Goal: Task Accomplishment & Management: Complete application form

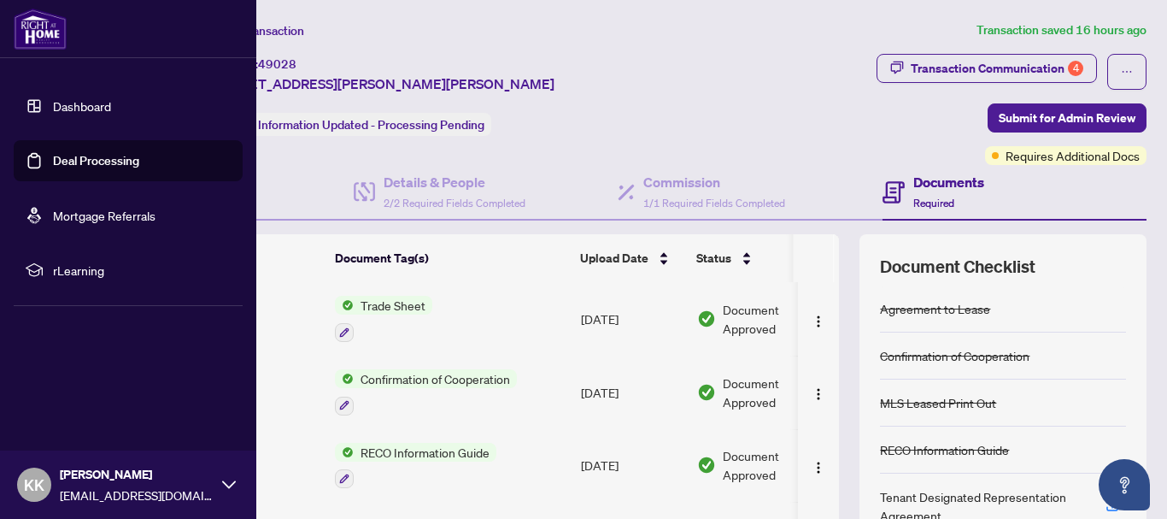
click at [91, 160] on link "Deal Processing" at bounding box center [96, 160] width 86 height 15
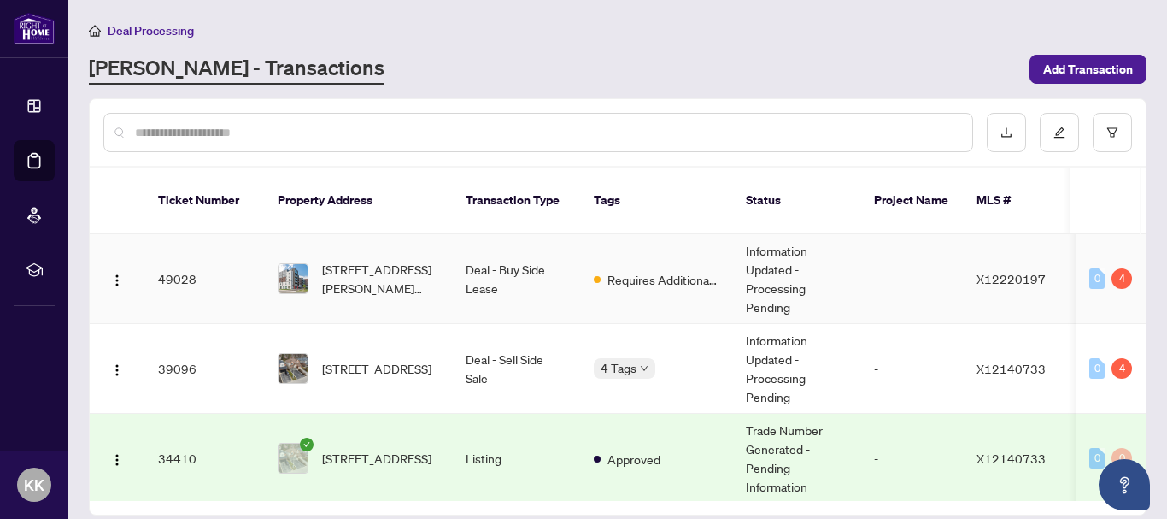
click at [654, 278] on td "Requires Additional Docs" at bounding box center [656, 279] width 152 height 90
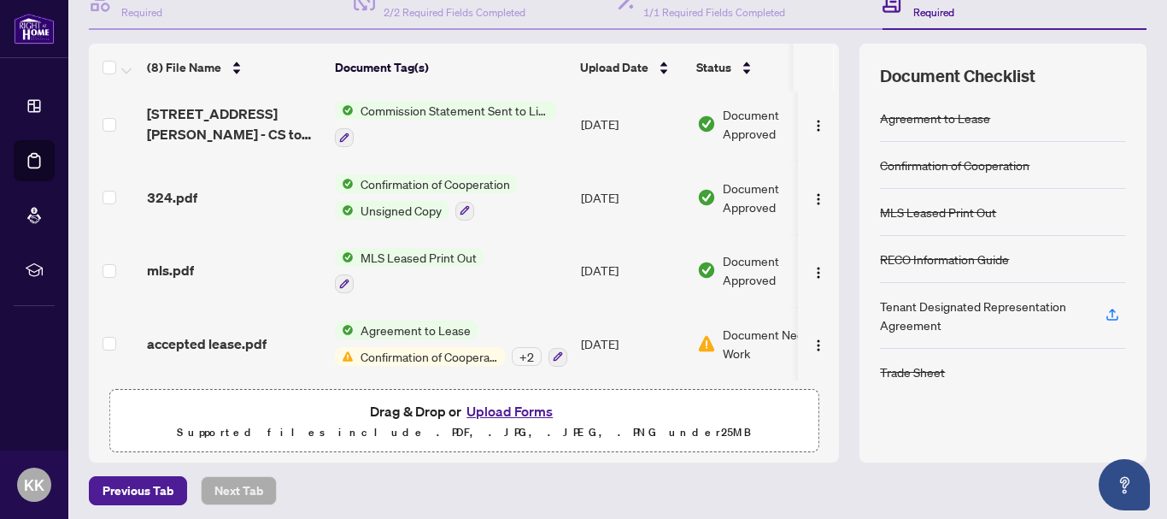
scroll to position [197, 0]
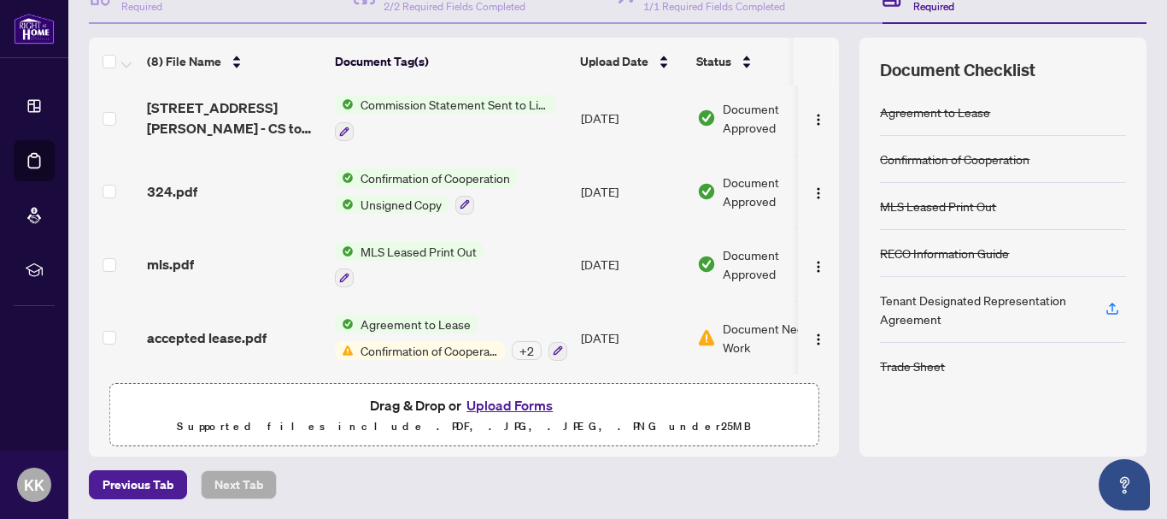
click at [417, 350] on span "Confirmation of Cooperation" at bounding box center [429, 350] width 151 height 19
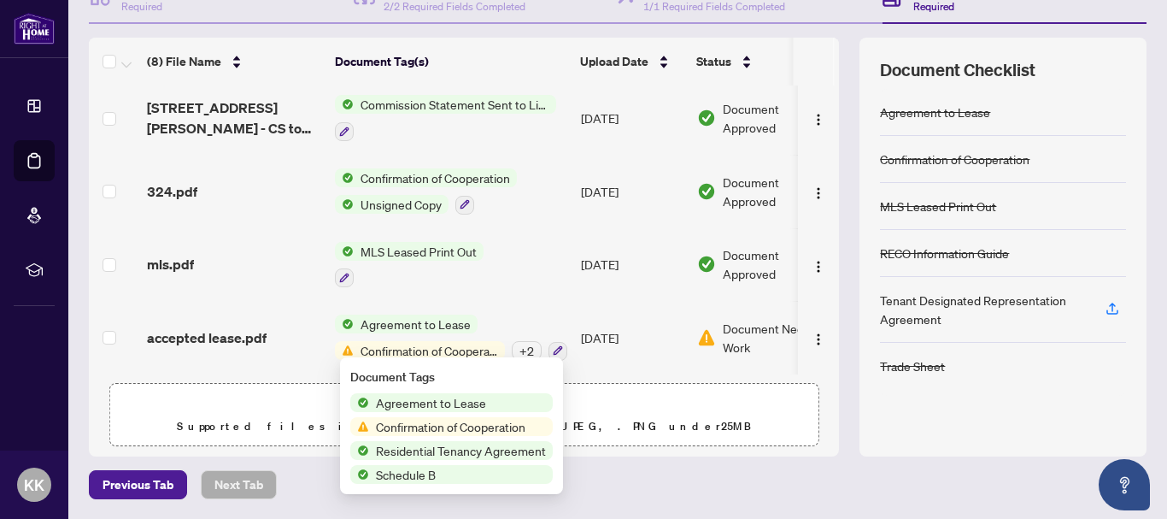
click at [431, 427] on span "Confirmation of Cooperation" at bounding box center [450, 426] width 163 height 19
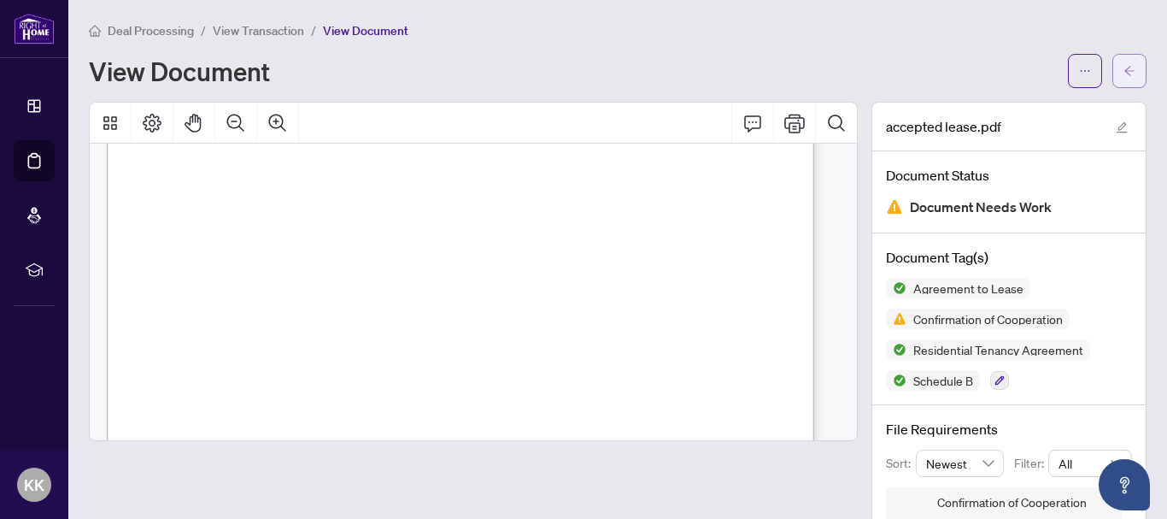
click at [1125, 76] on button "button" at bounding box center [1130, 71] width 34 height 34
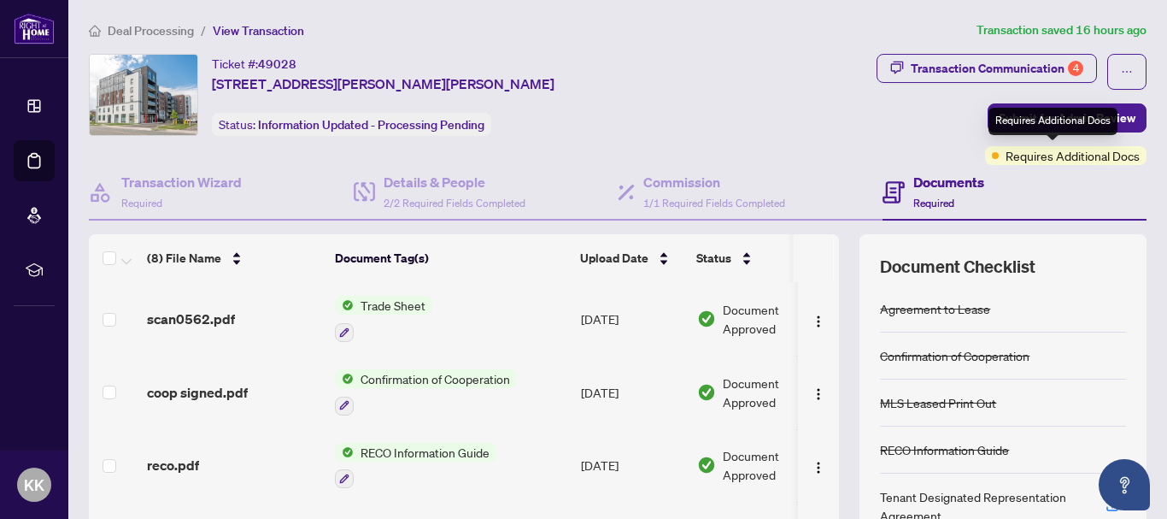
click at [1061, 158] on span "Requires Additional Docs" at bounding box center [1073, 155] width 134 height 19
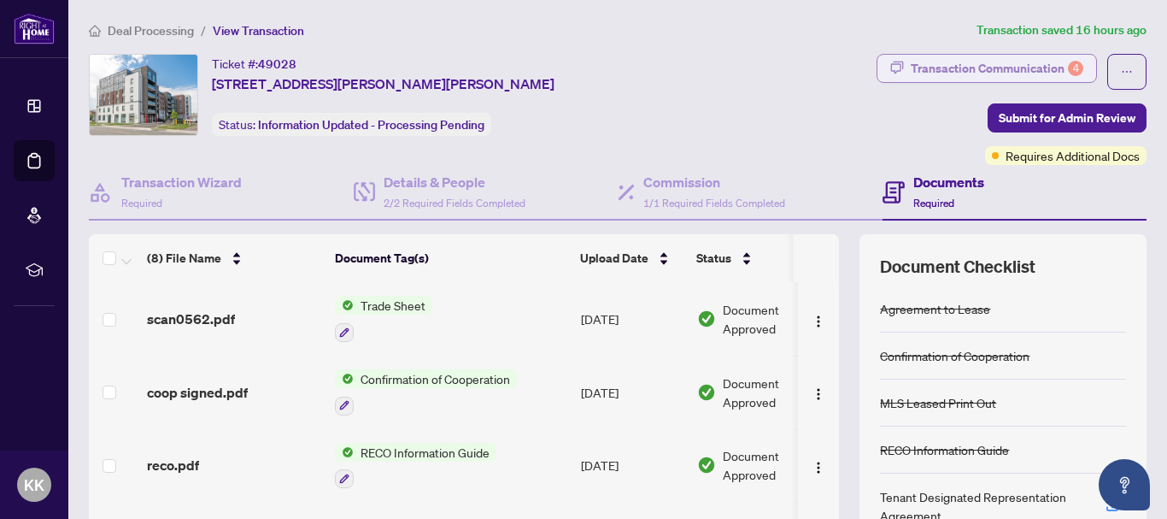
click at [922, 71] on div "Transaction Communication 4" at bounding box center [997, 68] width 173 height 27
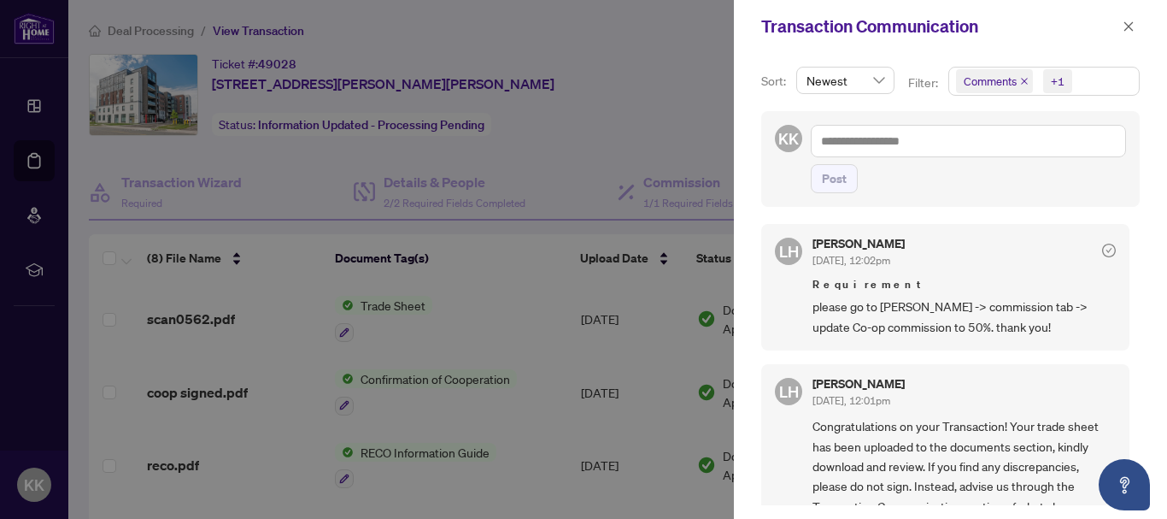
click at [623, 96] on div at bounding box center [583, 259] width 1167 height 519
click at [1131, 23] on icon "close" at bounding box center [1129, 27] width 12 height 12
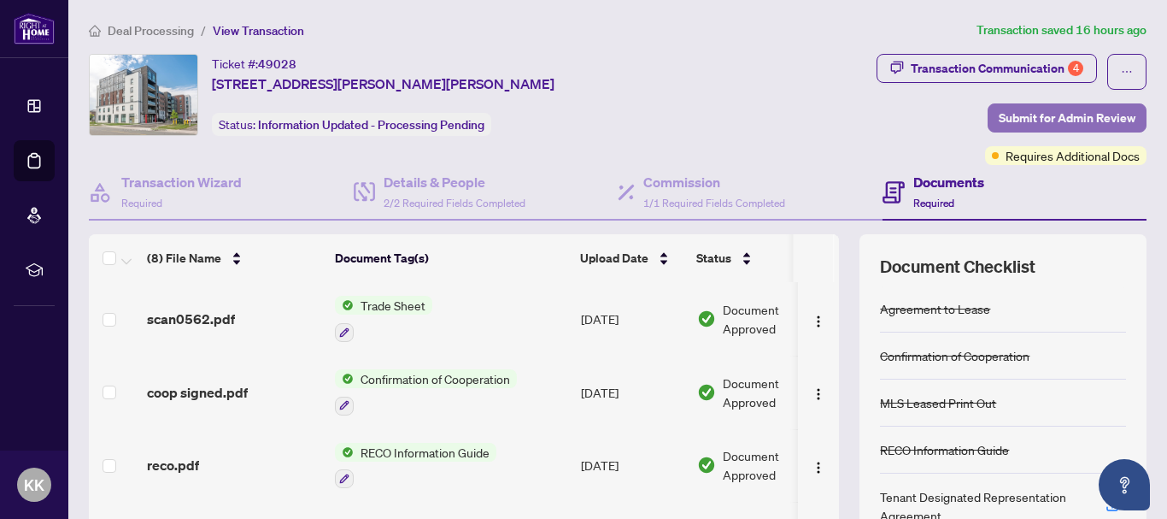
click at [1006, 123] on span "Submit for Admin Review" at bounding box center [1067, 117] width 137 height 27
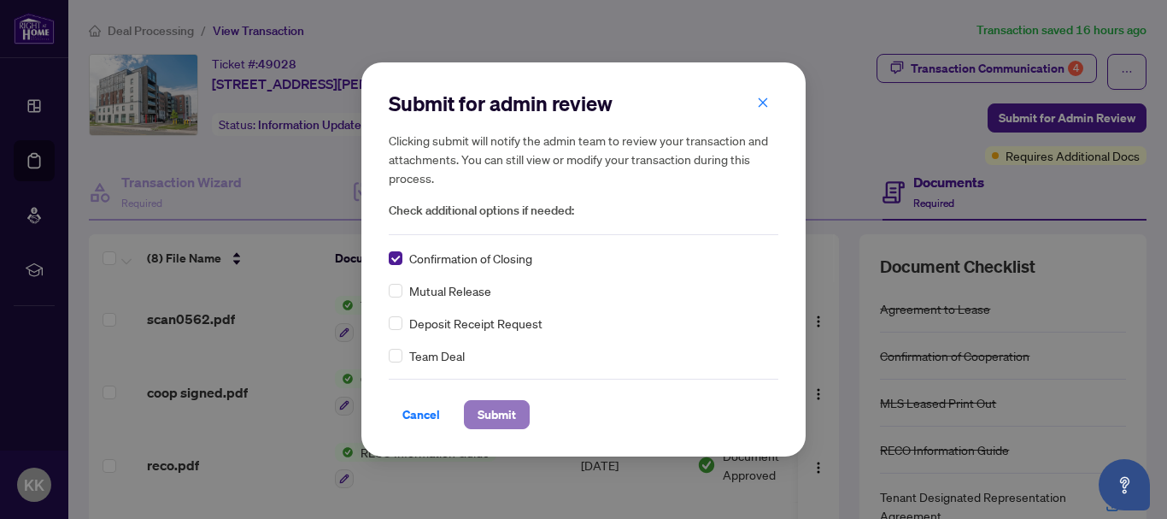
click at [498, 419] on span "Submit" at bounding box center [497, 414] width 38 height 27
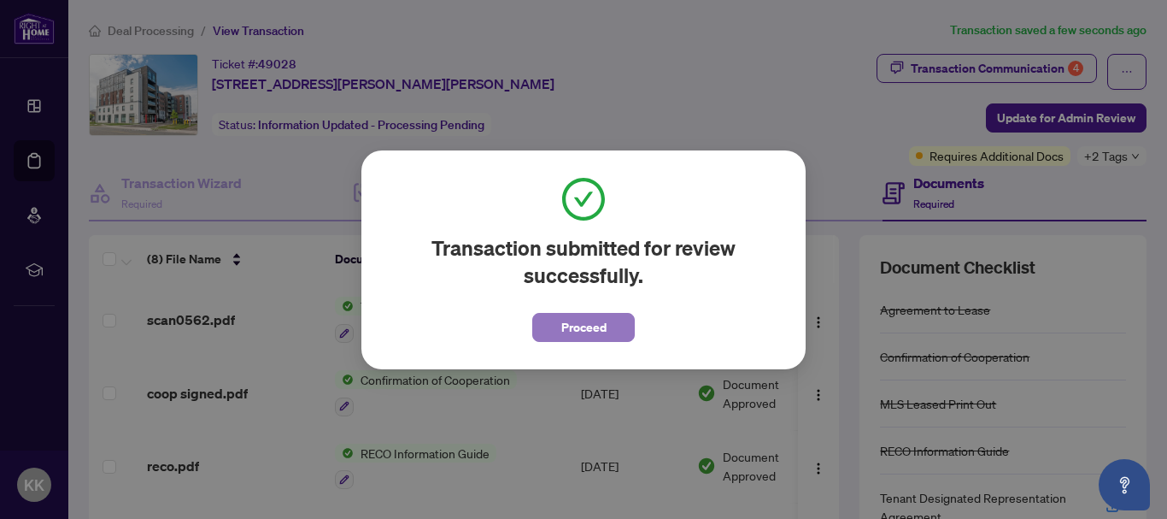
click at [607, 335] on button "Proceed" at bounding box center [583, 327] width 103 height 29
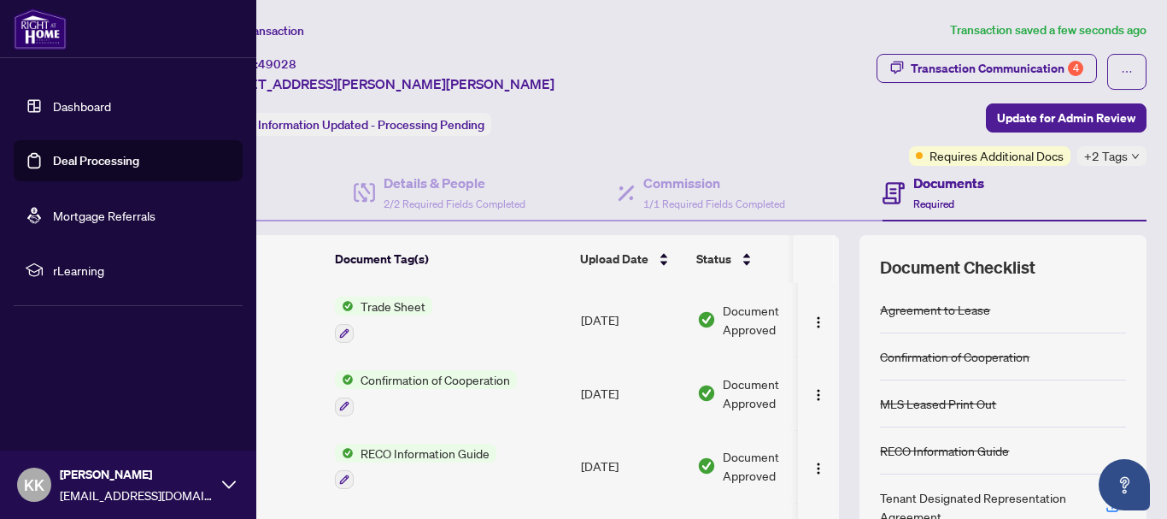
click at [75, 159] on link "Deal Processing" at bounding box center [96, 160] width 86 height 15
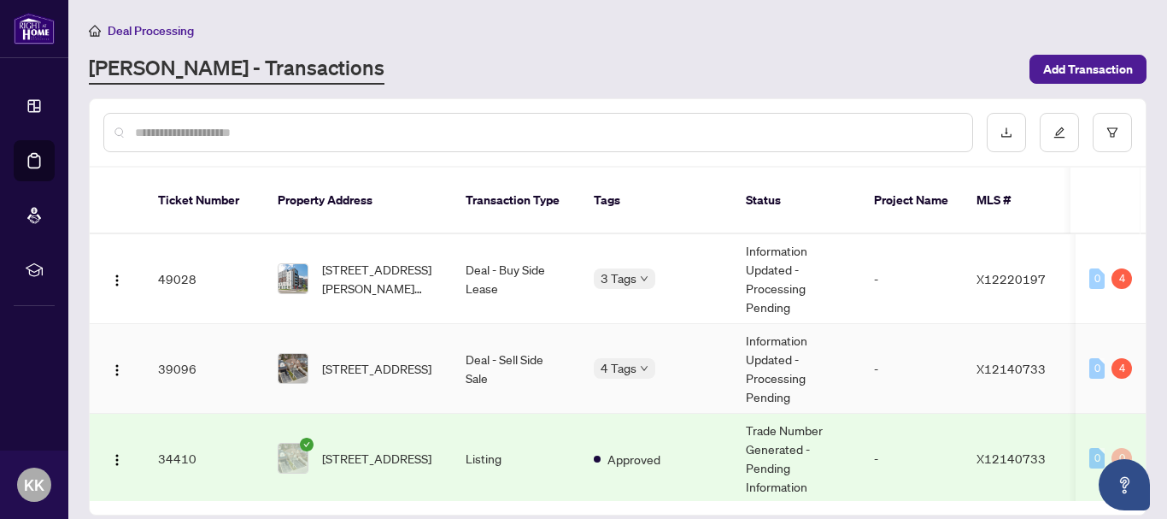
click at [521, 356] on td "Deal - Sell Side Sale" at bounding box center [516, 369] width 128 height 90
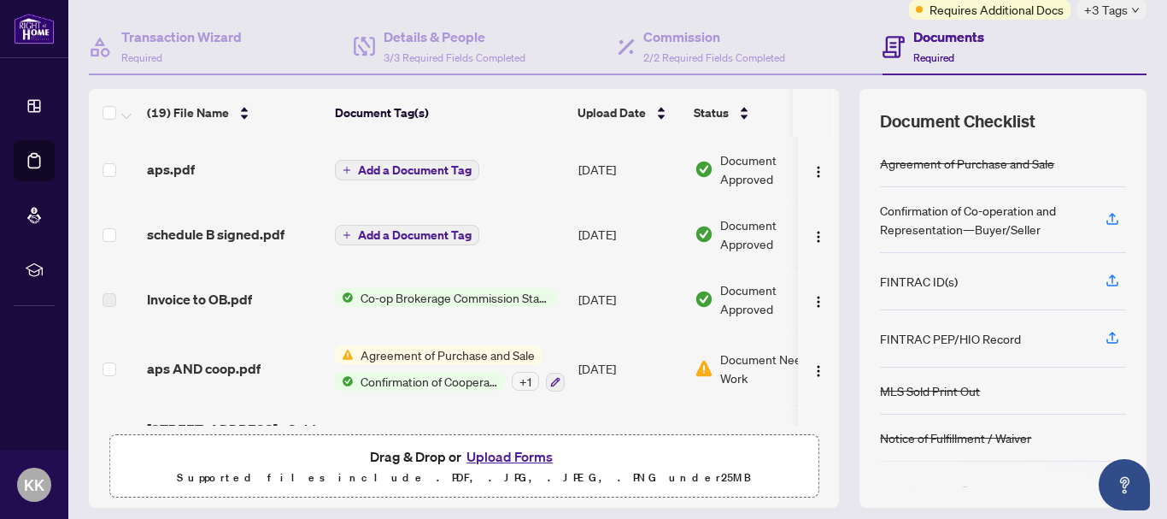
scroll to position [171, 0]
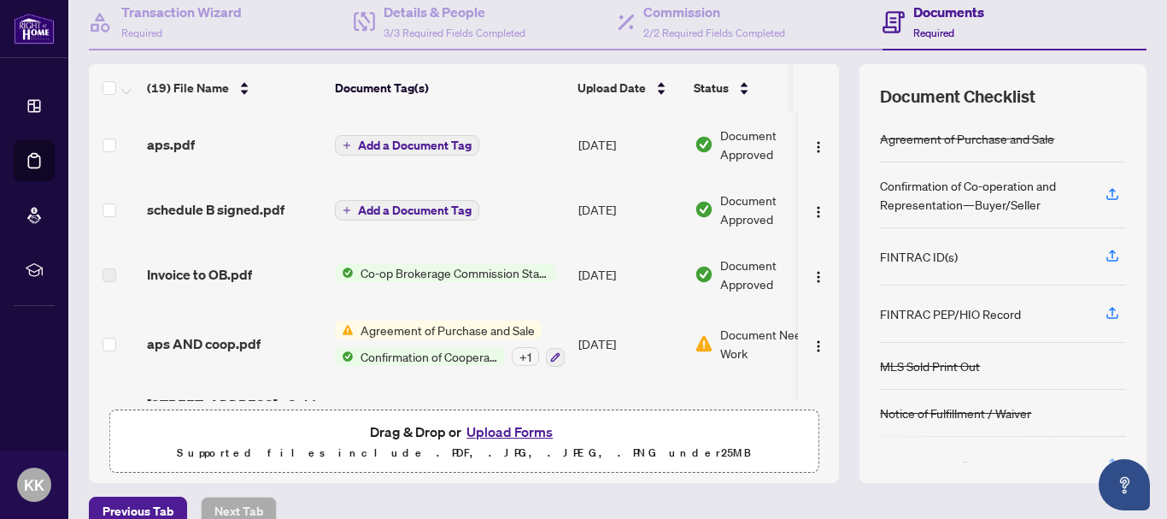
click at [460, 335] on span "Agreement of Purchase and Sale" at bounding box center [448, 329] width 188 height 19
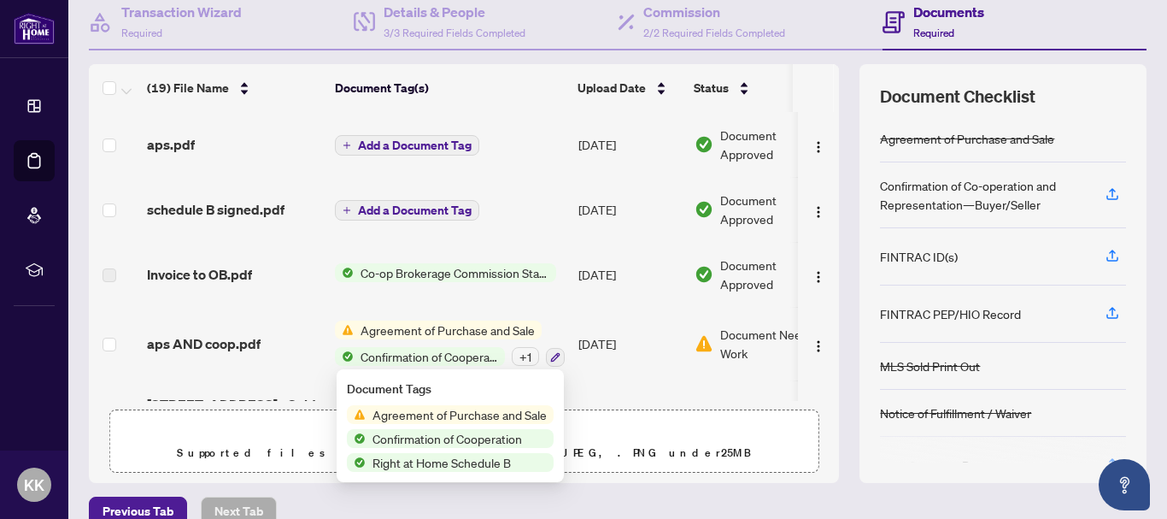
click at [497, 414] on span "Agreement of Purchase and Sale" at bounding box center [460, 414] width 188 height 19
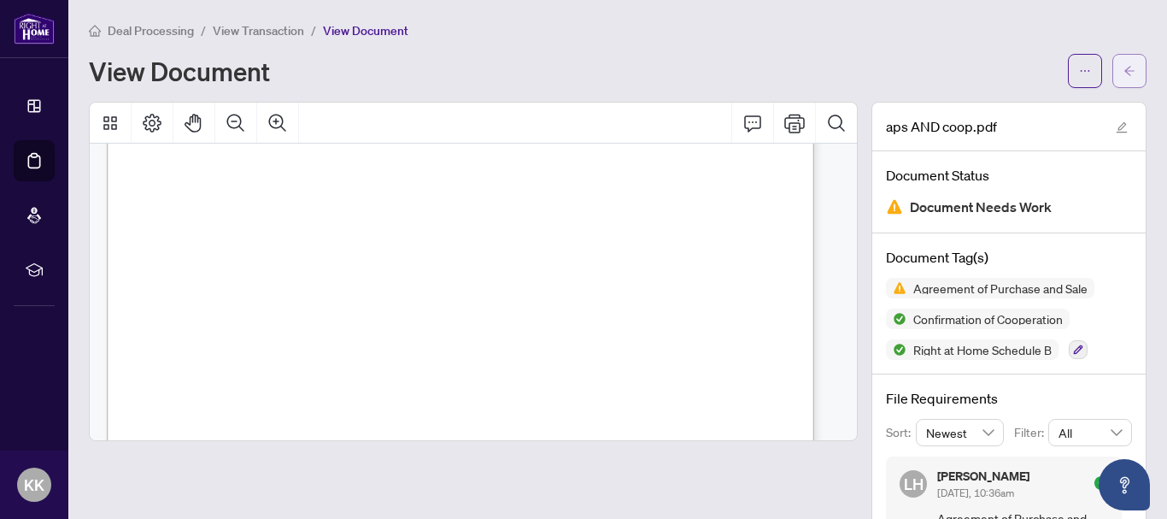
click at [1124, 81] on span "button" at bounding box center [1130, 70] width 12 height 27
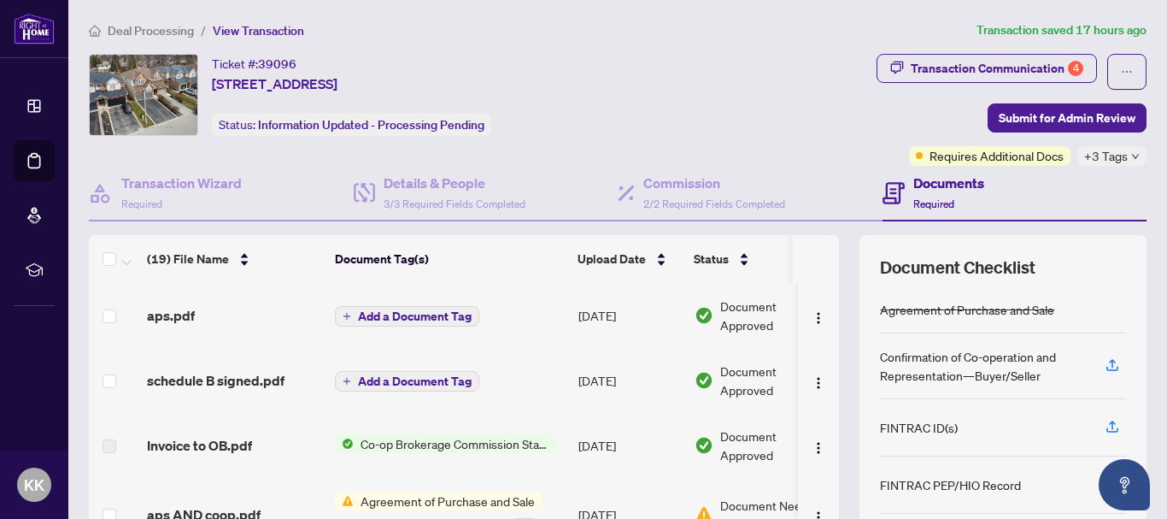
click at [955, 191] on h4 "Documents" at bounding box center [949, 183] width 71 height 21
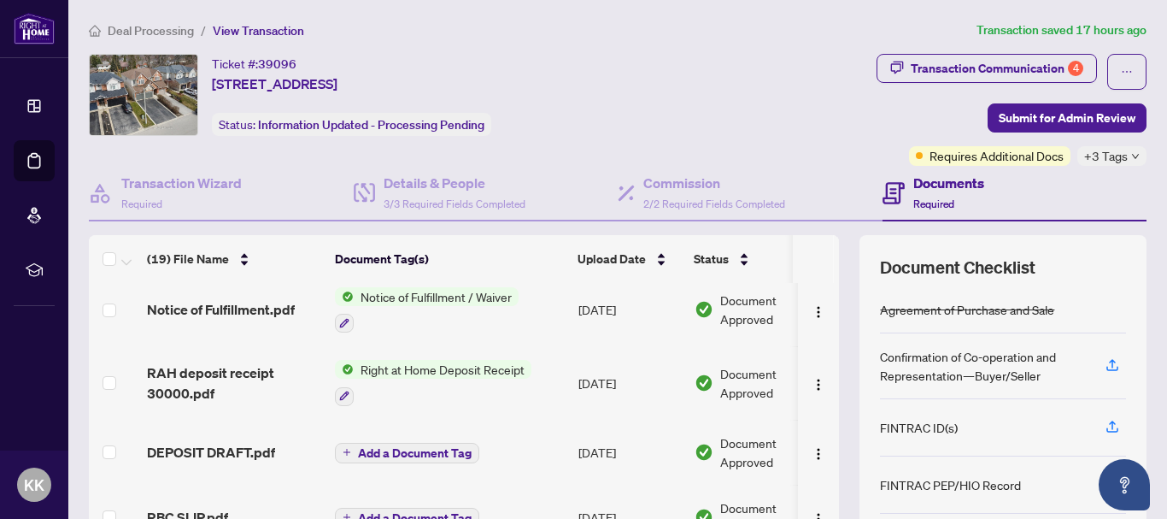
scroll to position [197, 0]
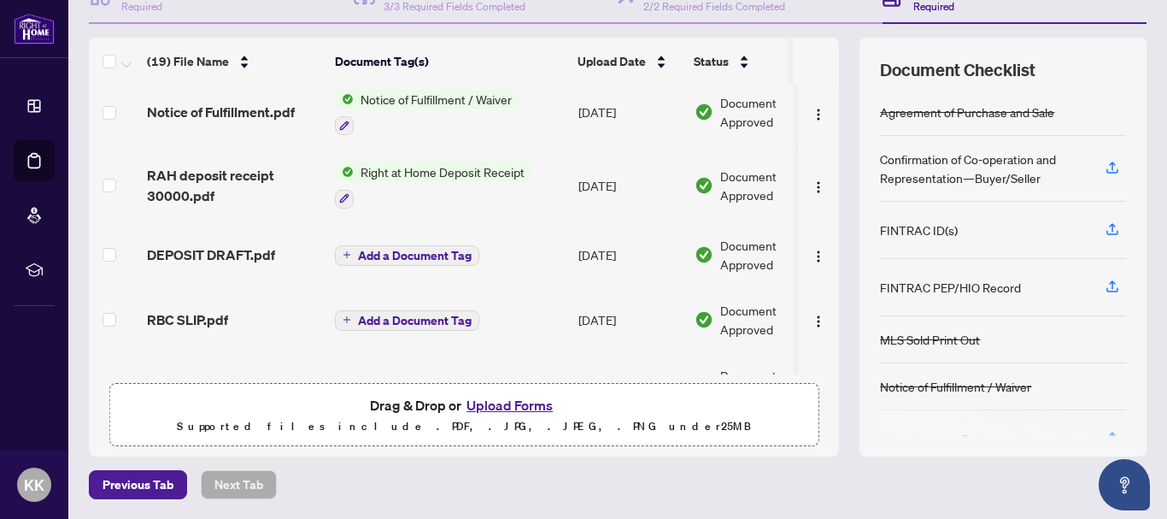
click at [498, 407] on button "Upload Forms" at bounding box center [509, 405] width 97 height 22
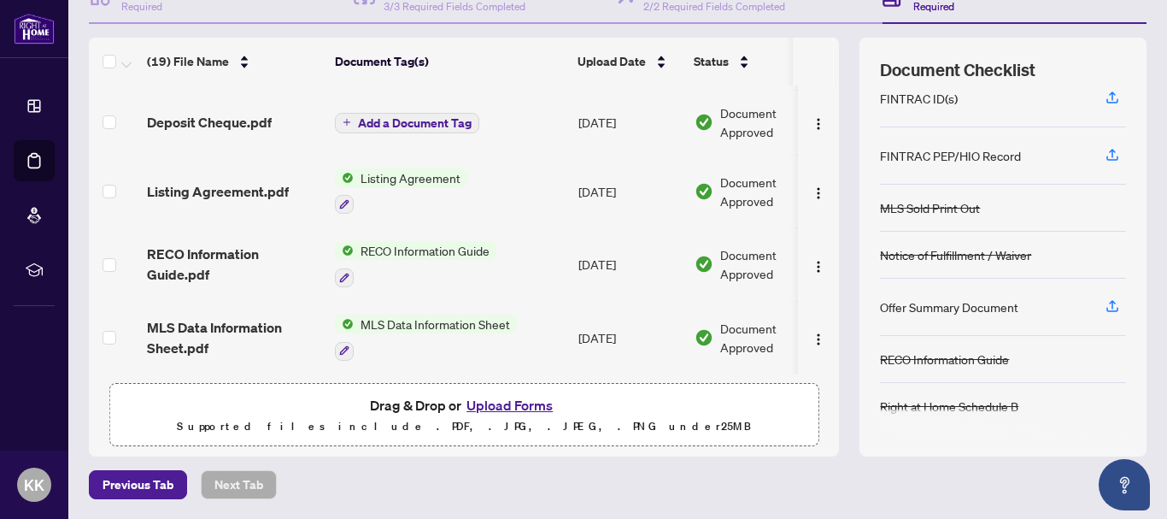
click at [513, 397] on button "Upload Forms" at bounding box center [509, 405] width 97 height 22
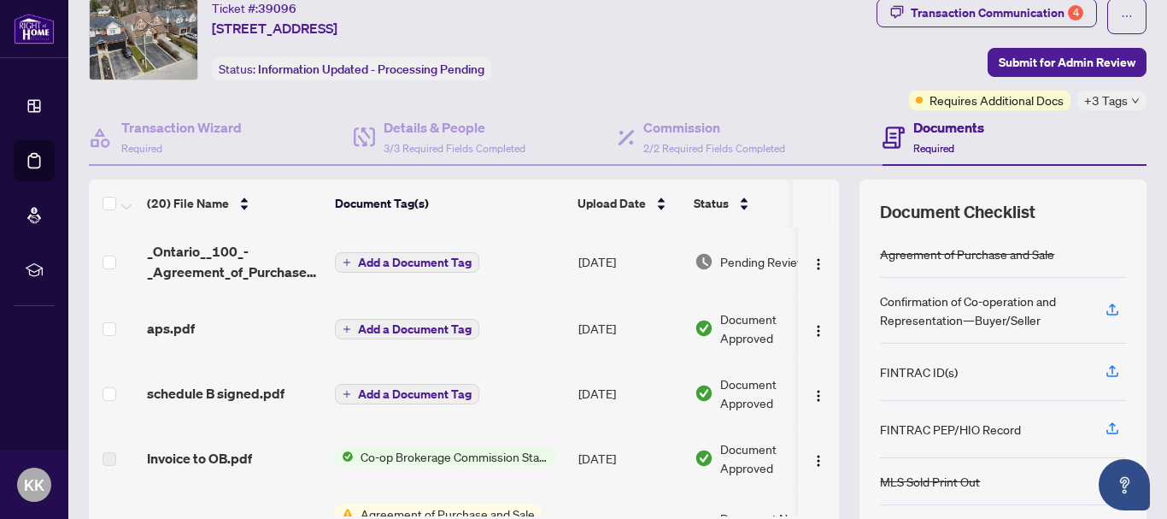
scroll to position [85, 0]
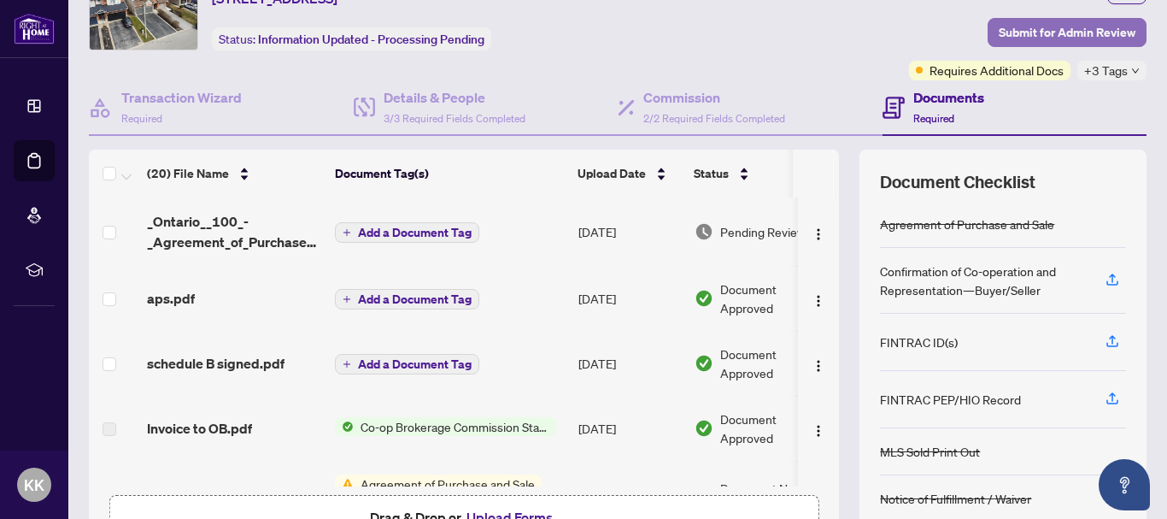
click at [1087, 33] on span "Submit for Admin Review" at bounding box center [1067, 32] width 137 height 27
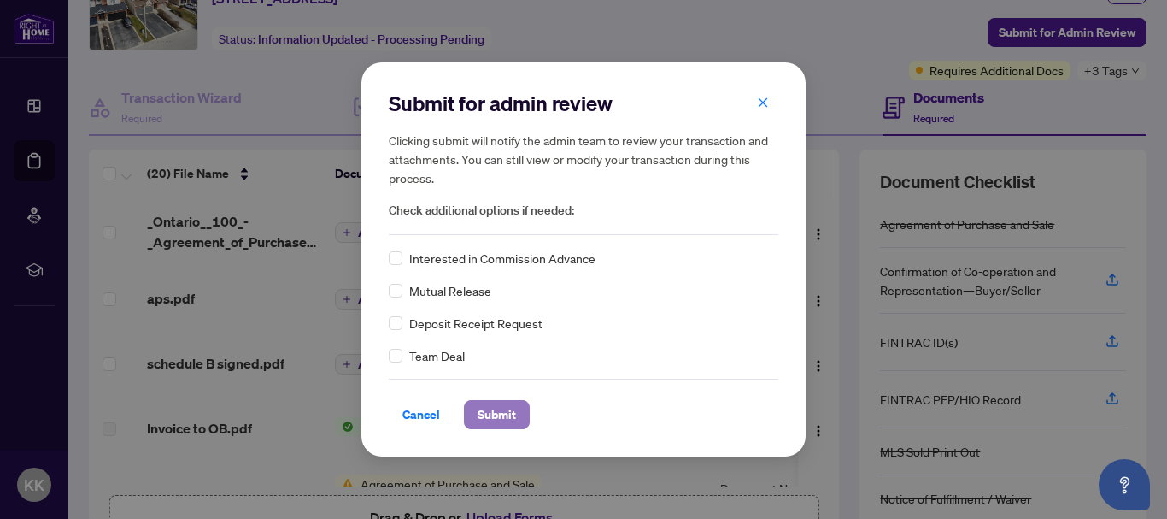
click at [483, 410] on span "Submit" at bounding box center [497, 414] width 38 height 27
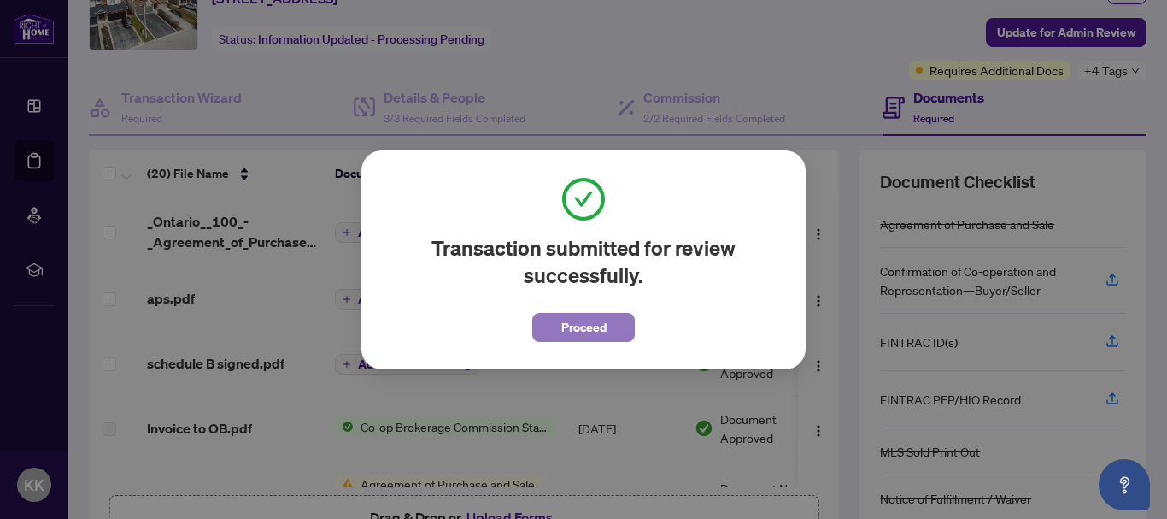
click at [594, 338] on span "Proceed" at bounding box center [583, 327] width 45 height 27
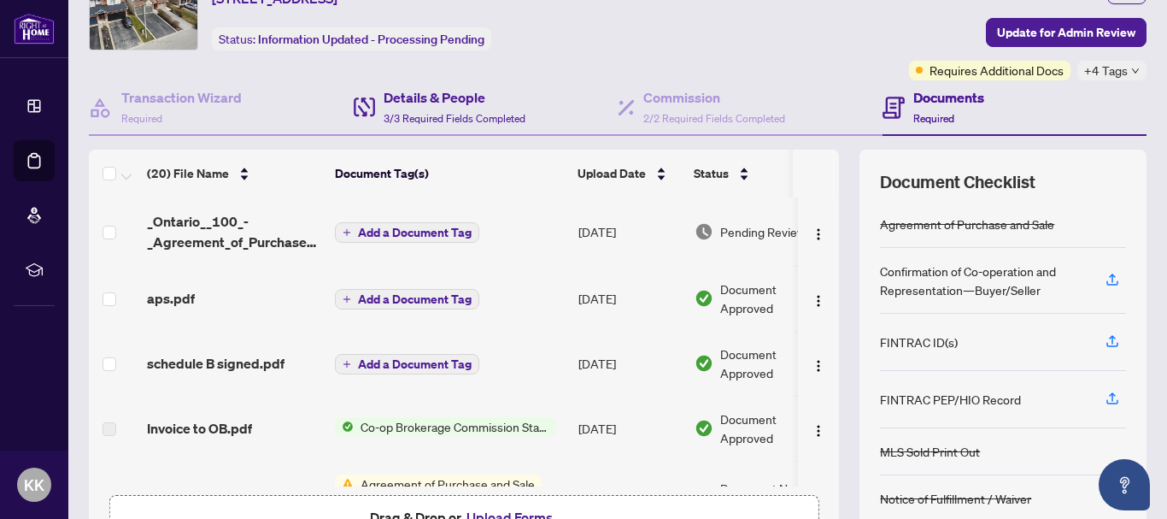
scroll to position [0, 0]
